Goal: Navigation & Orientation: Find specific page/section

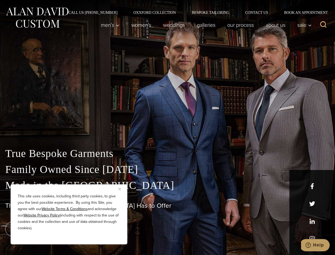
click at [167, 127] on div "True Bespoke Garments Family Owned Since [DATE] Made in [GEOGRAPHIC_DATA] The B…" at bounding box center [167, 187] width 335 height 136
click at [122, 189] on button "Close" at bounding box center [122, 188] width 6 height 6
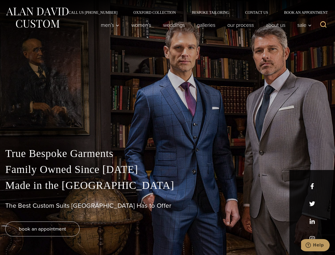
click at [69, 237] on div "True Bespoke Garments Family Owned Since [DATE] Made in [GEOGRAPHIC_DATA] The B…" at bounding box center [167, 199] width 335 height 109
click at [323, 25] on icon "Search" at bounding box center [324, 25] width 8 height 8
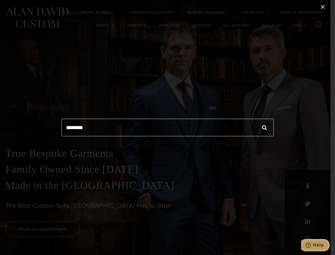
click at [311, 245] on icon "Help" at bounding box center [308, 244] width 5 height 5
